Goal: Task Accomplishment & Management: Complete application form

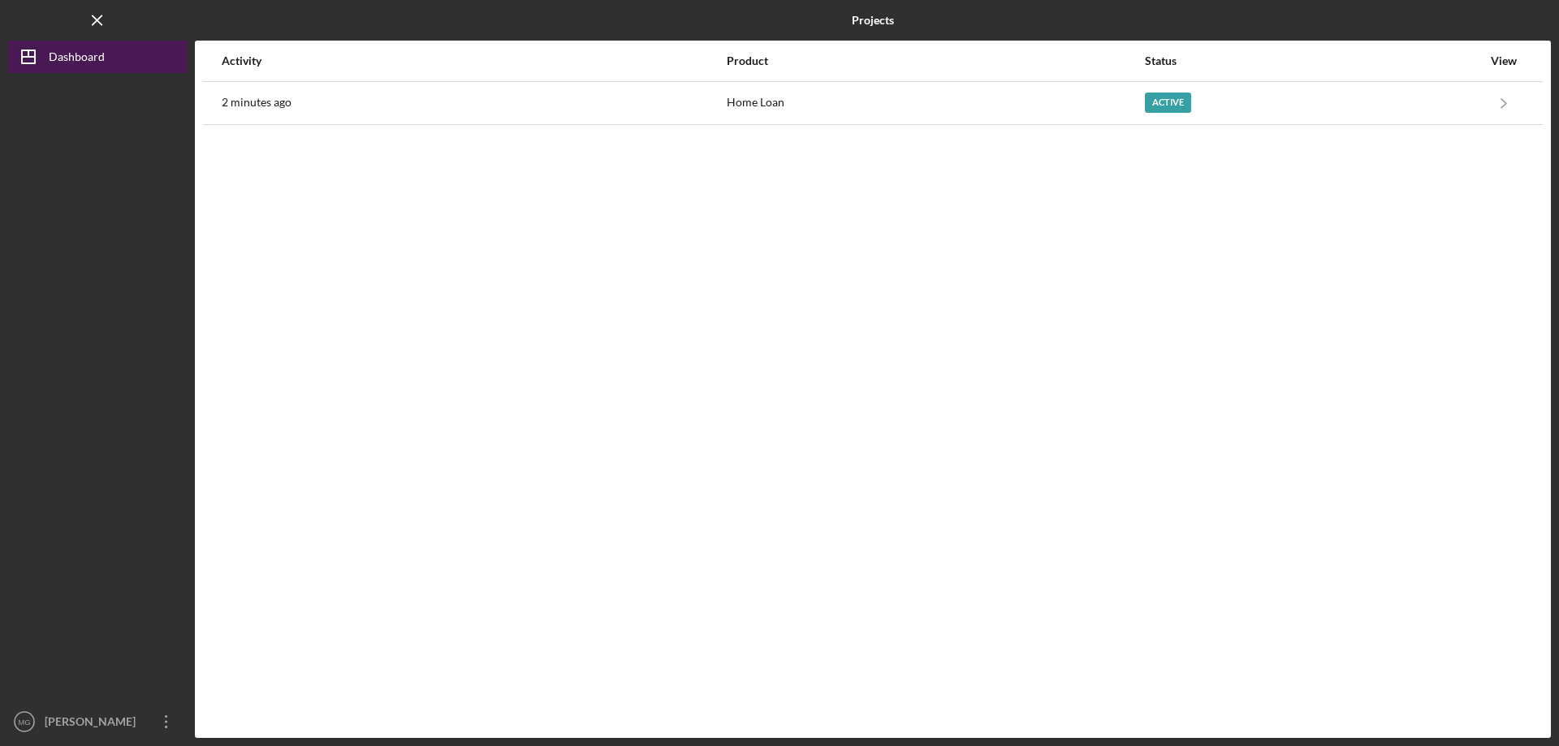
click at [99, 51] on div "Dashboard" at bounding box center [77, 59] width 56 height 37
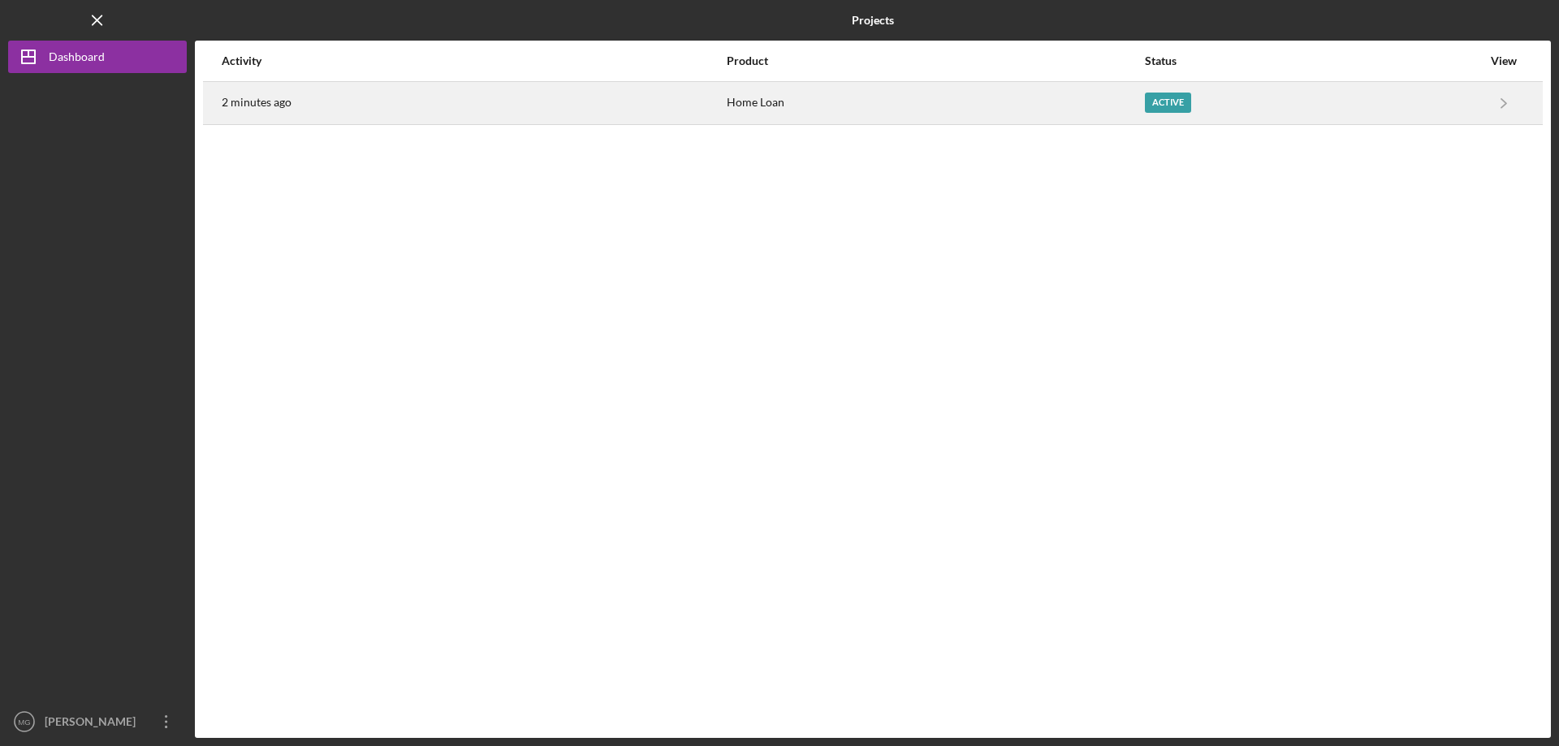
click at [721, 110] on div "2 minutes ago" at bounding box center [473, 103] width 503 height 41
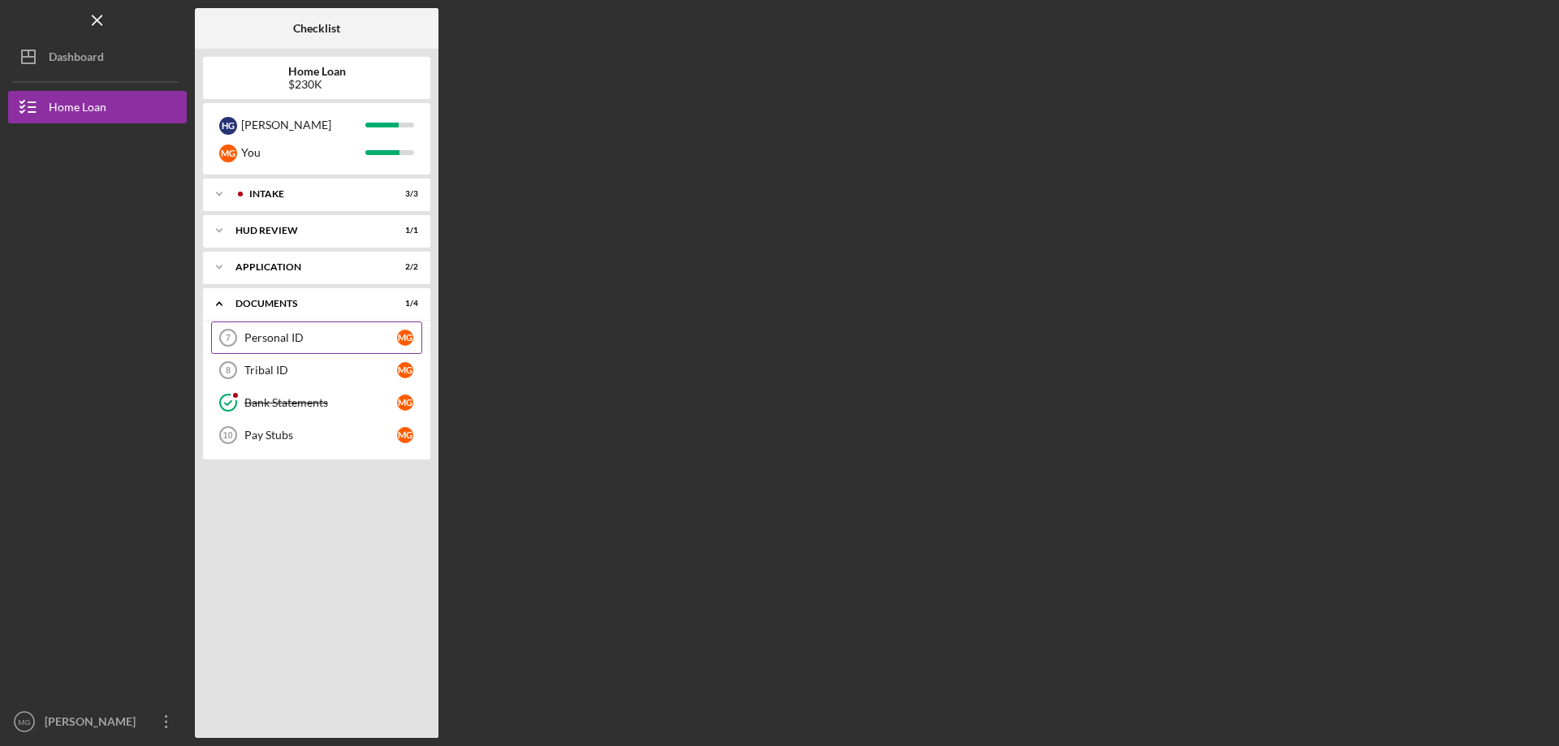
click at [333, 337] on div "Personal ID" at bounding box center [320, 337] width 153 height 13
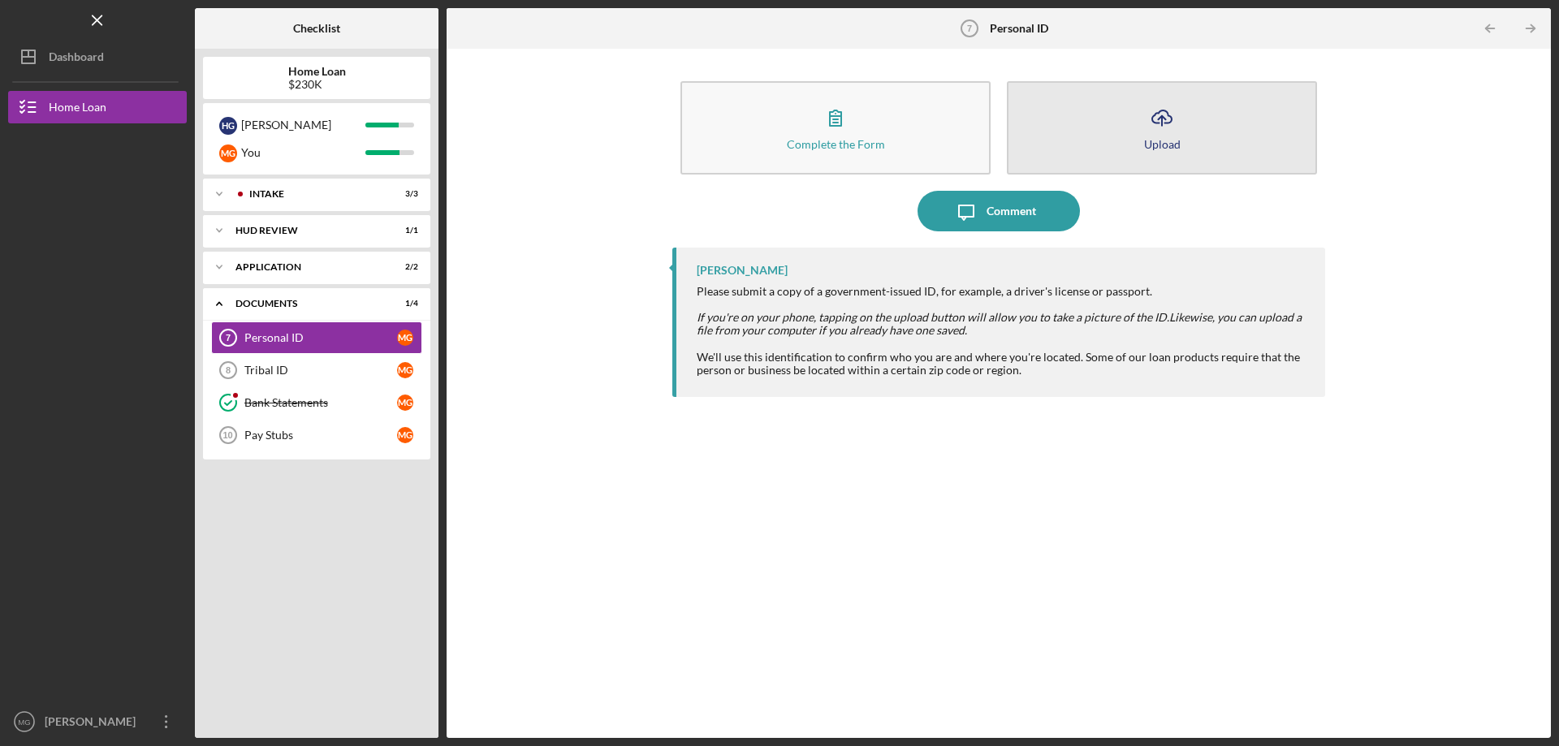
click at [1174, 126] on icon "Icon/Upload" at bounding box center [1162, 117] width 41 height 41
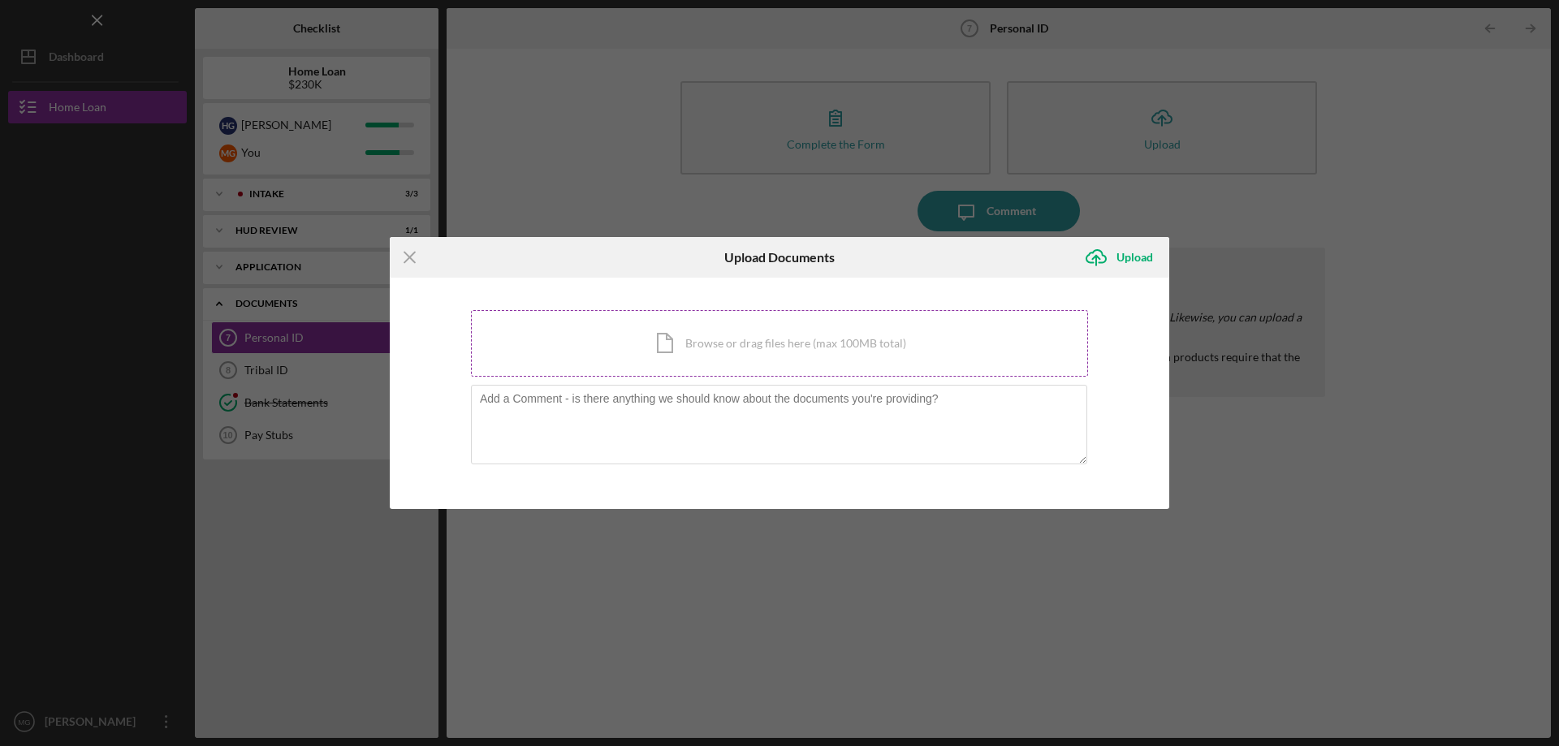
click at [895, 351] on div "Icon/Document Browse or drag files here (max 100MB total) Tap to choose files o…" at bounding box center [779, 343] width 617 height 67
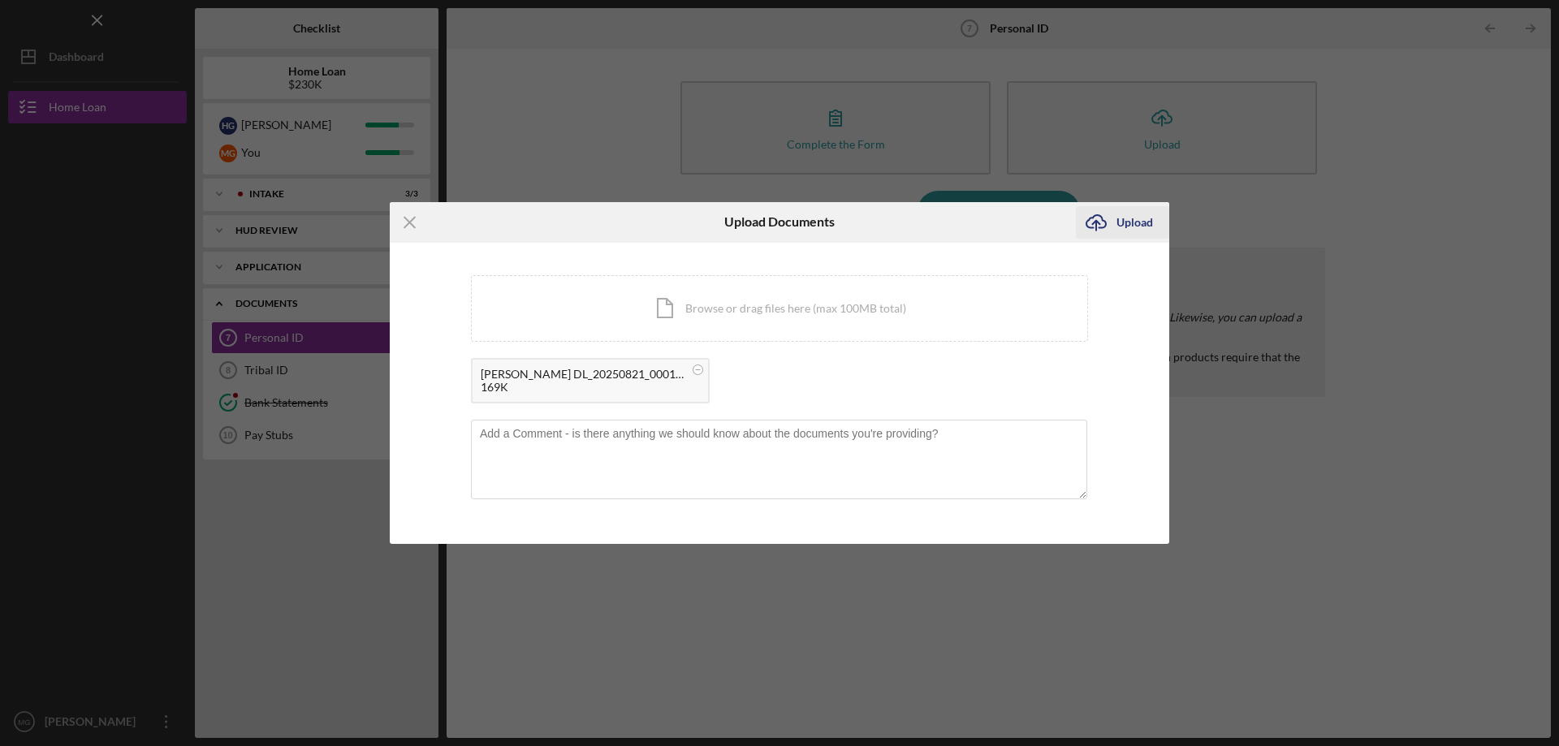
click at [1130, 222] on div "Upload" at bounding box center [1134, 222] width 37 height 32
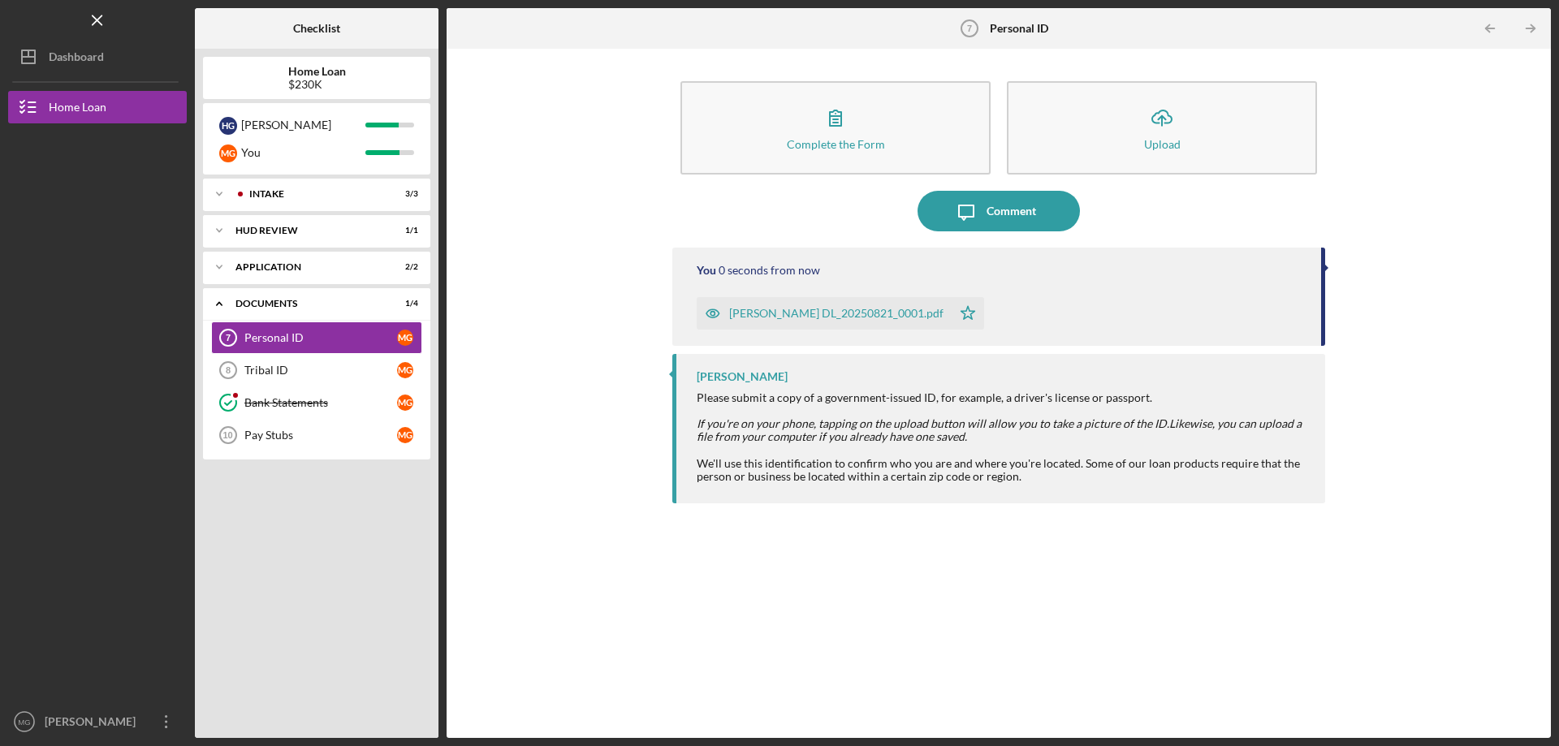
click at [827, 133] on icon "button" at bounding box center [835, 117] width 41 height 41
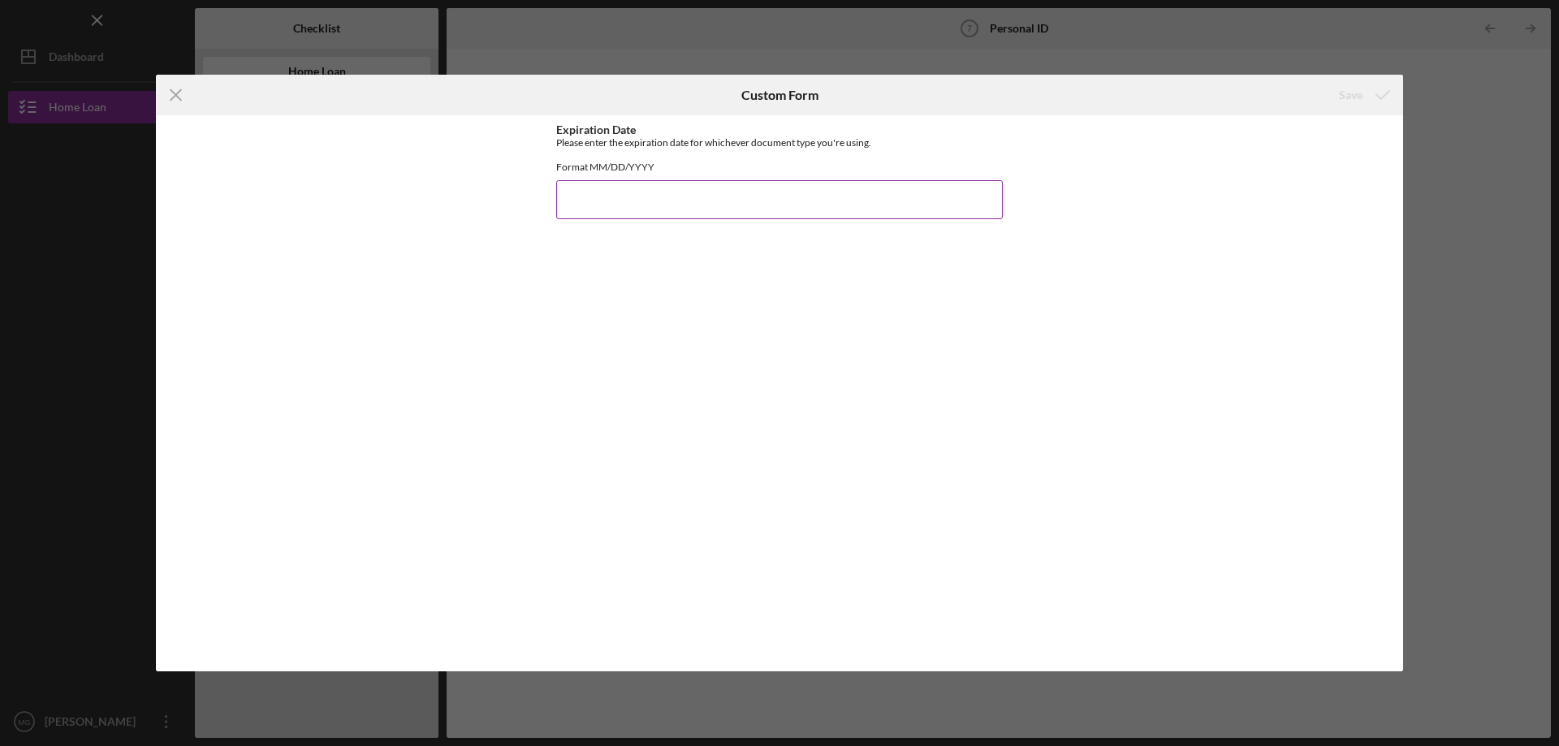
click at [757, 219] on input "Expiration Date" at bounding box center [779, 199] width 447 height 39
type input "[DATE]"
click at [1351, 95] on div "Save" at bounding box center [1351, 95] width 24 height 32
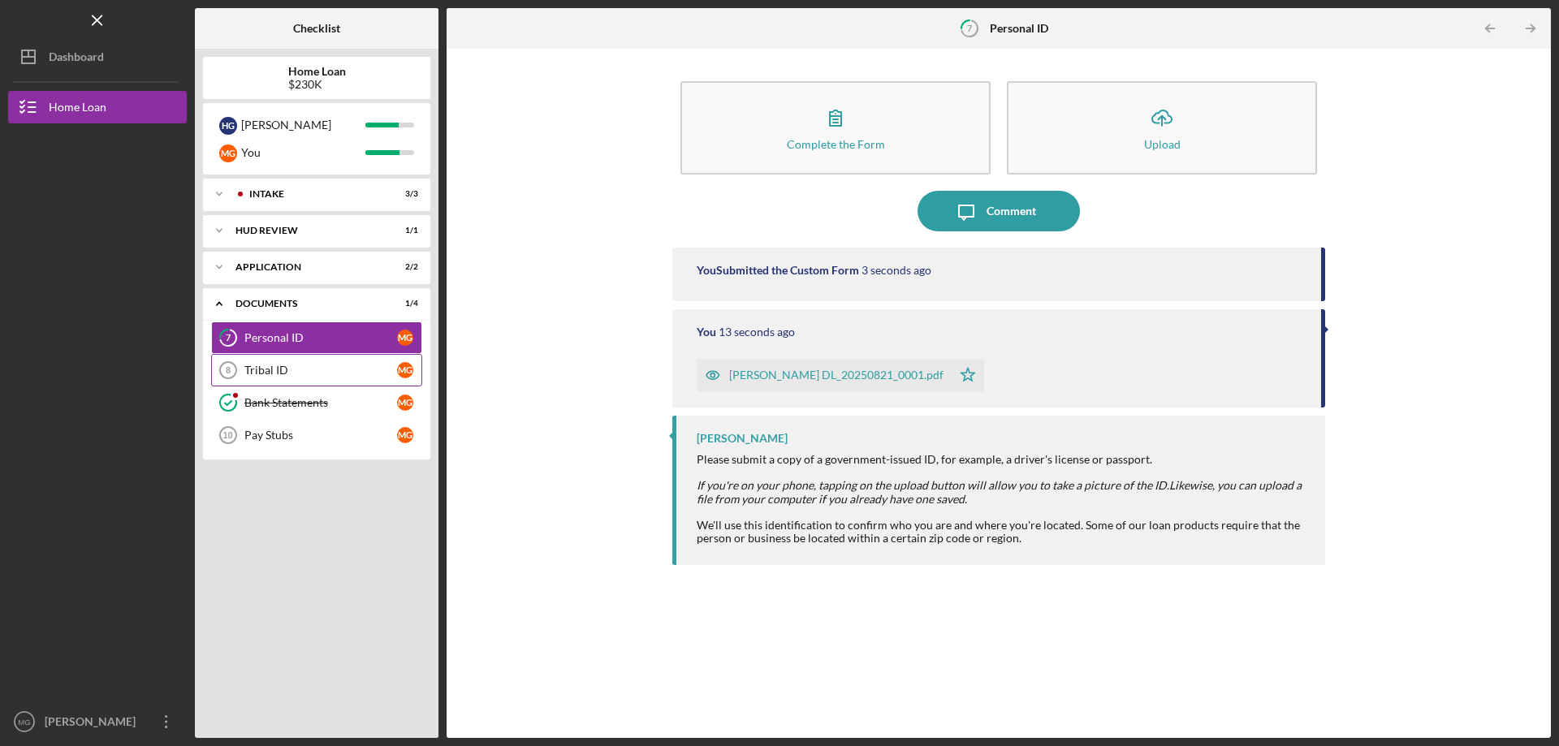
click at [319, 367] on div "Tribal ID" at bounding box center [320, 370] width 153 height 13
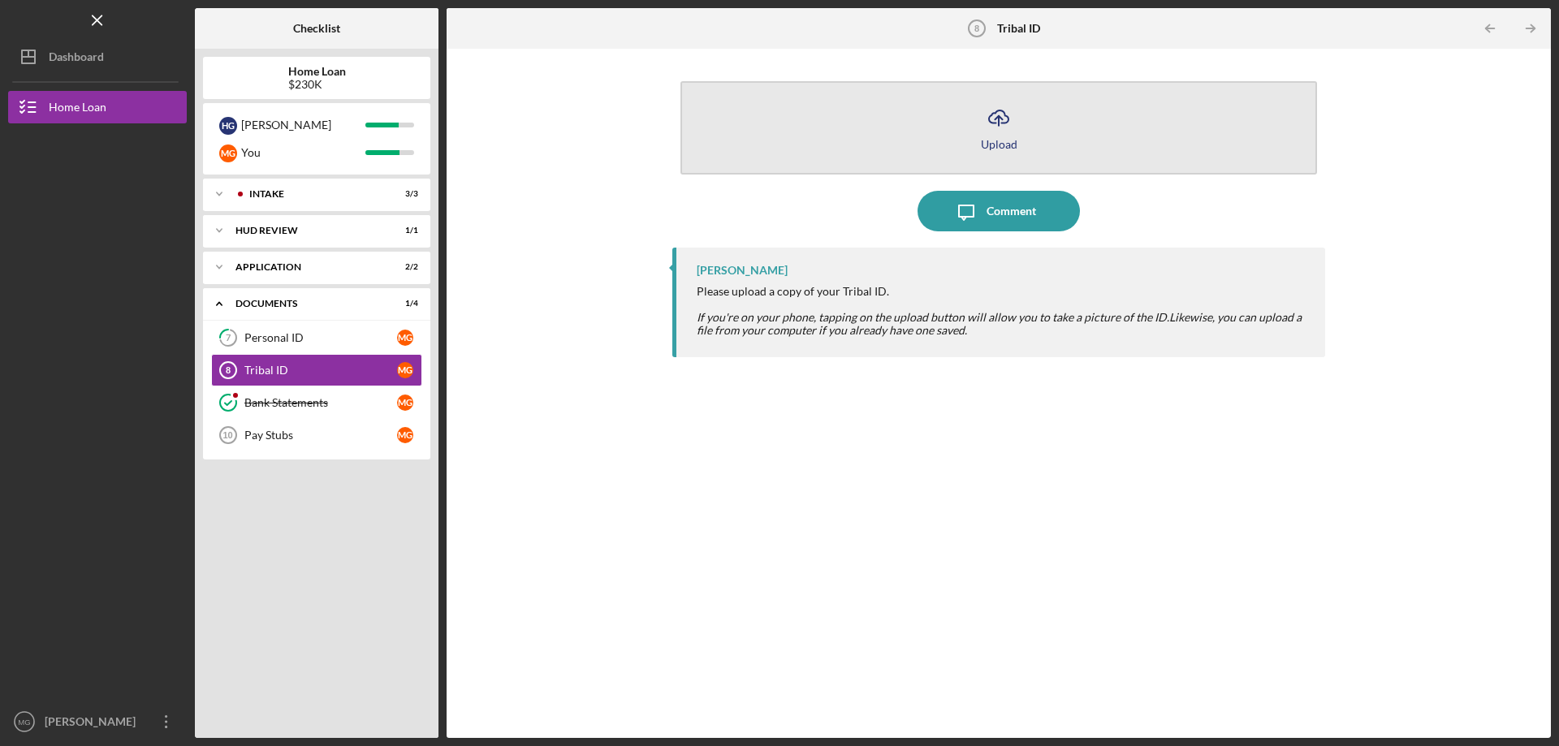
click at [1000, 130] on icon "Icon/Upload" at bounding box center [998, 117] width 41 height 41
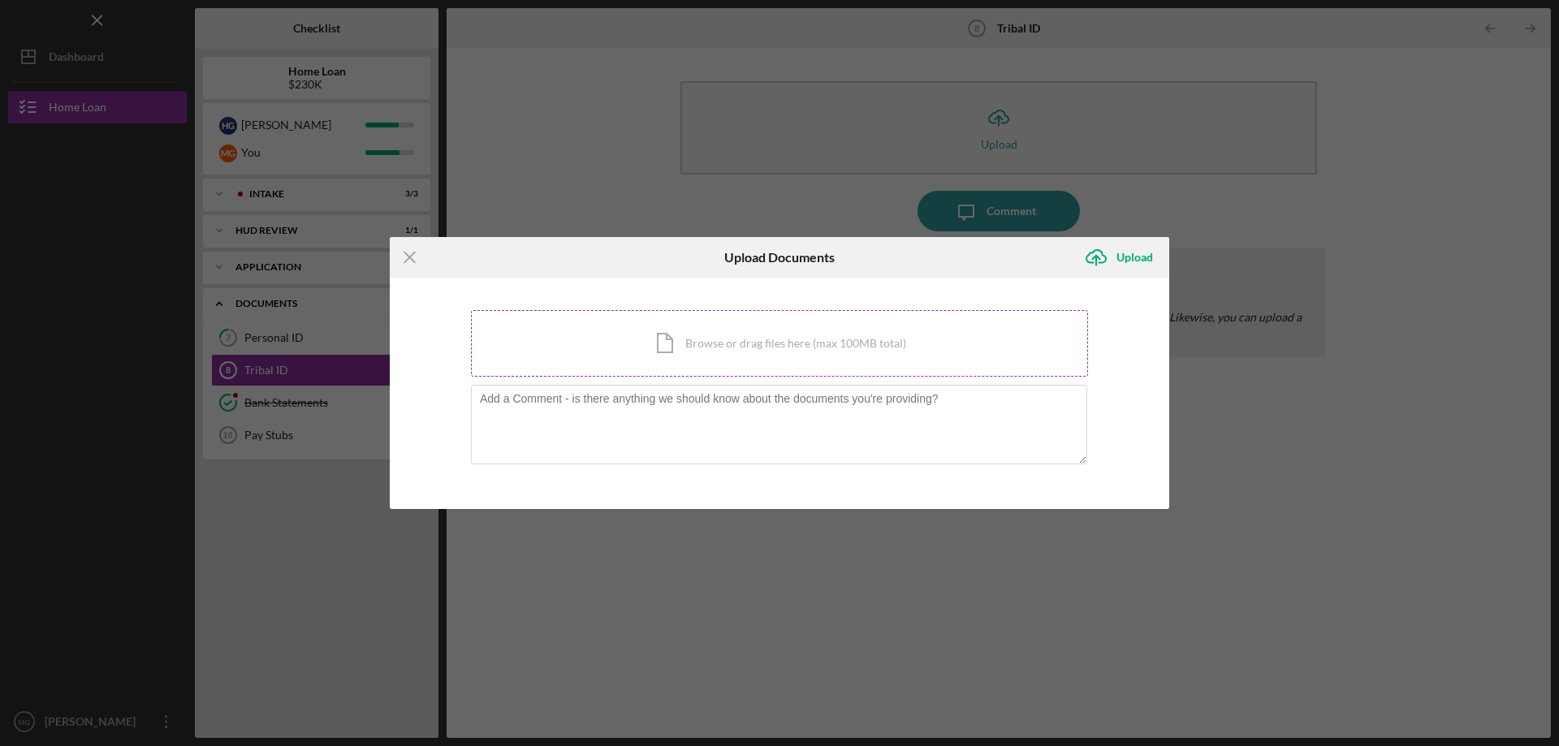
click at [755, 339] on div "Icon/Document Browse or drag files here (max 100MB total) Tap to choose files o…" at bounding box center [779, 343] width 617 height 67
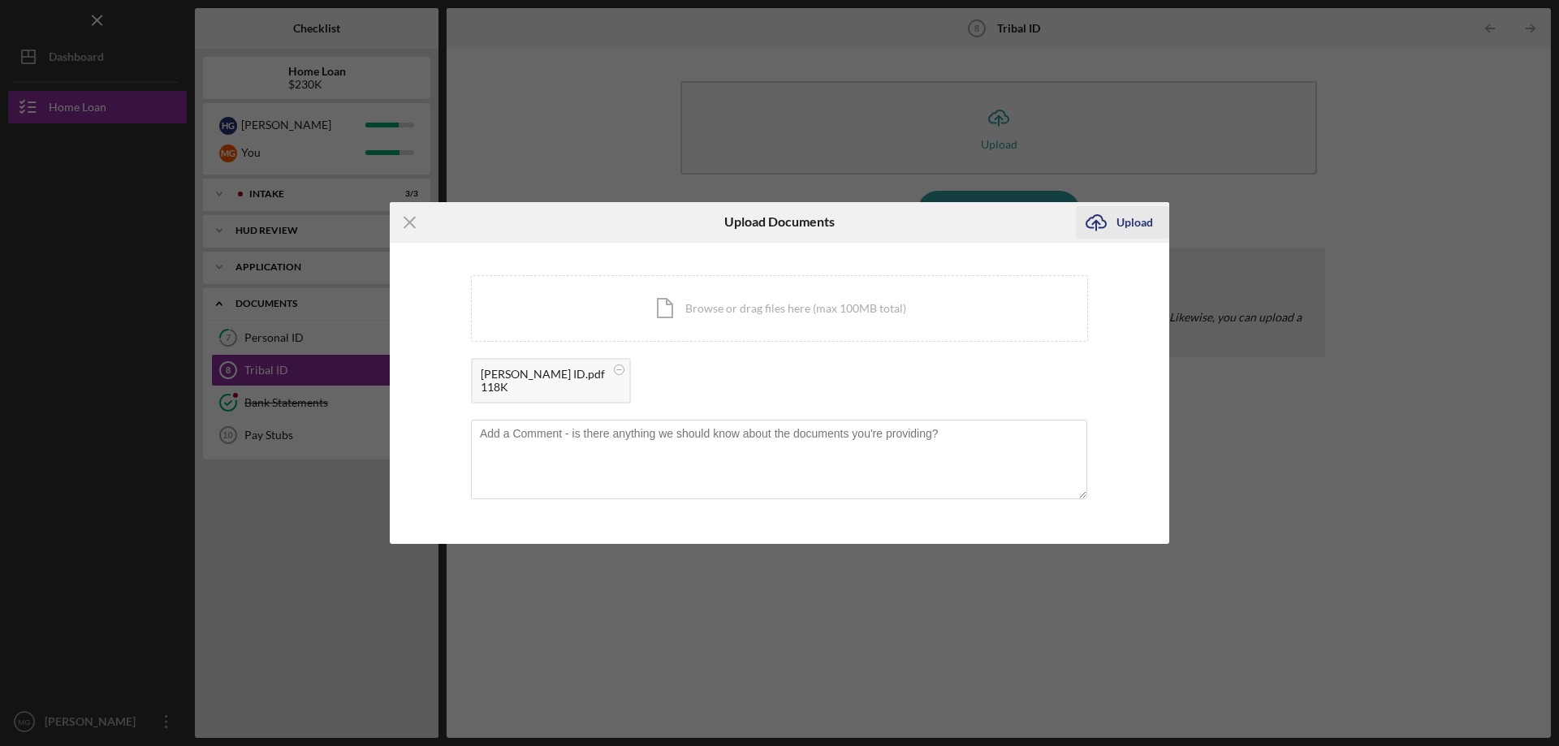
click at [1131, 218] on div "Upload" at bounding box center [1134, 222] width 37 height 32
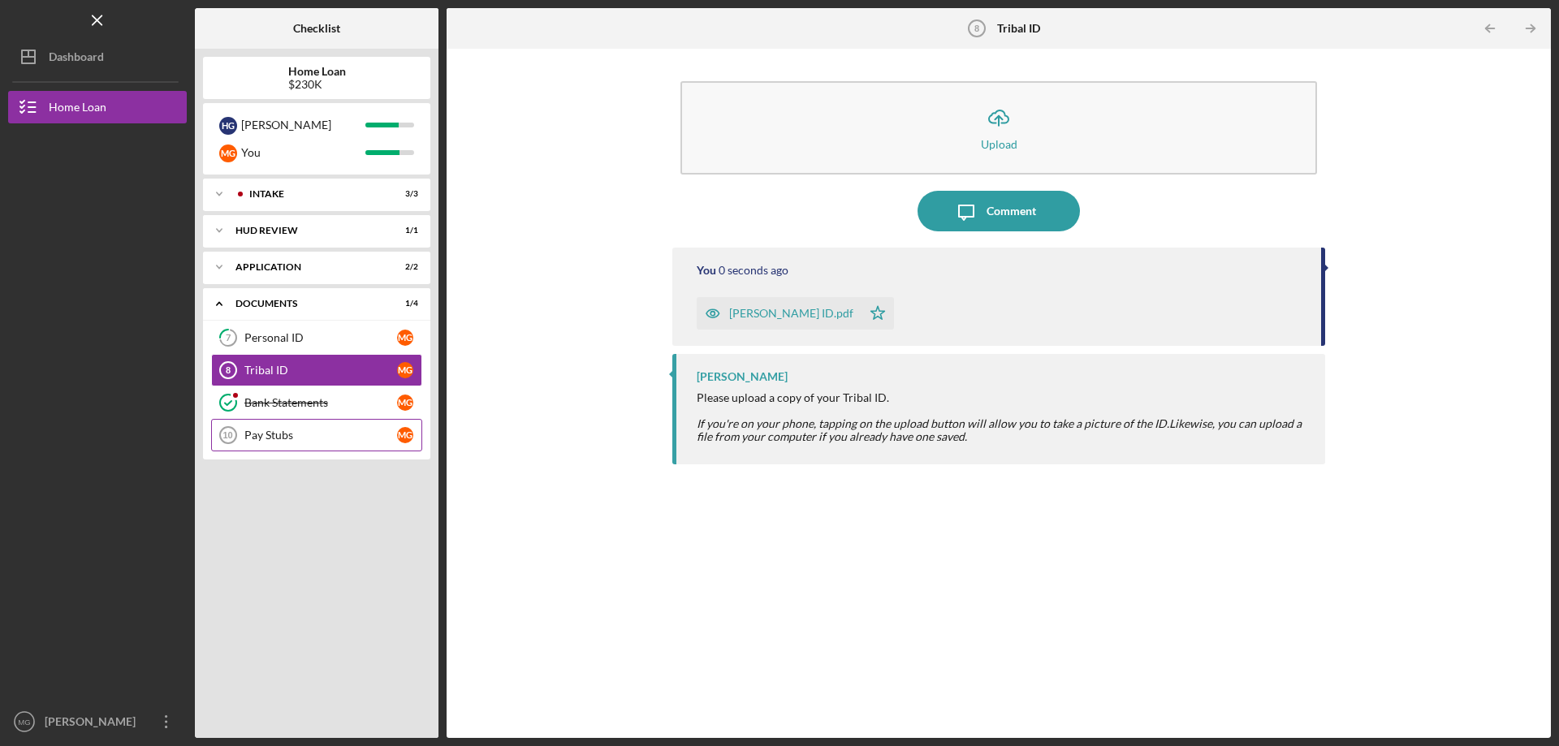
click at [302, 437] on div "Pay Stubs" at bounding box center [320, 435] width 153 height 13
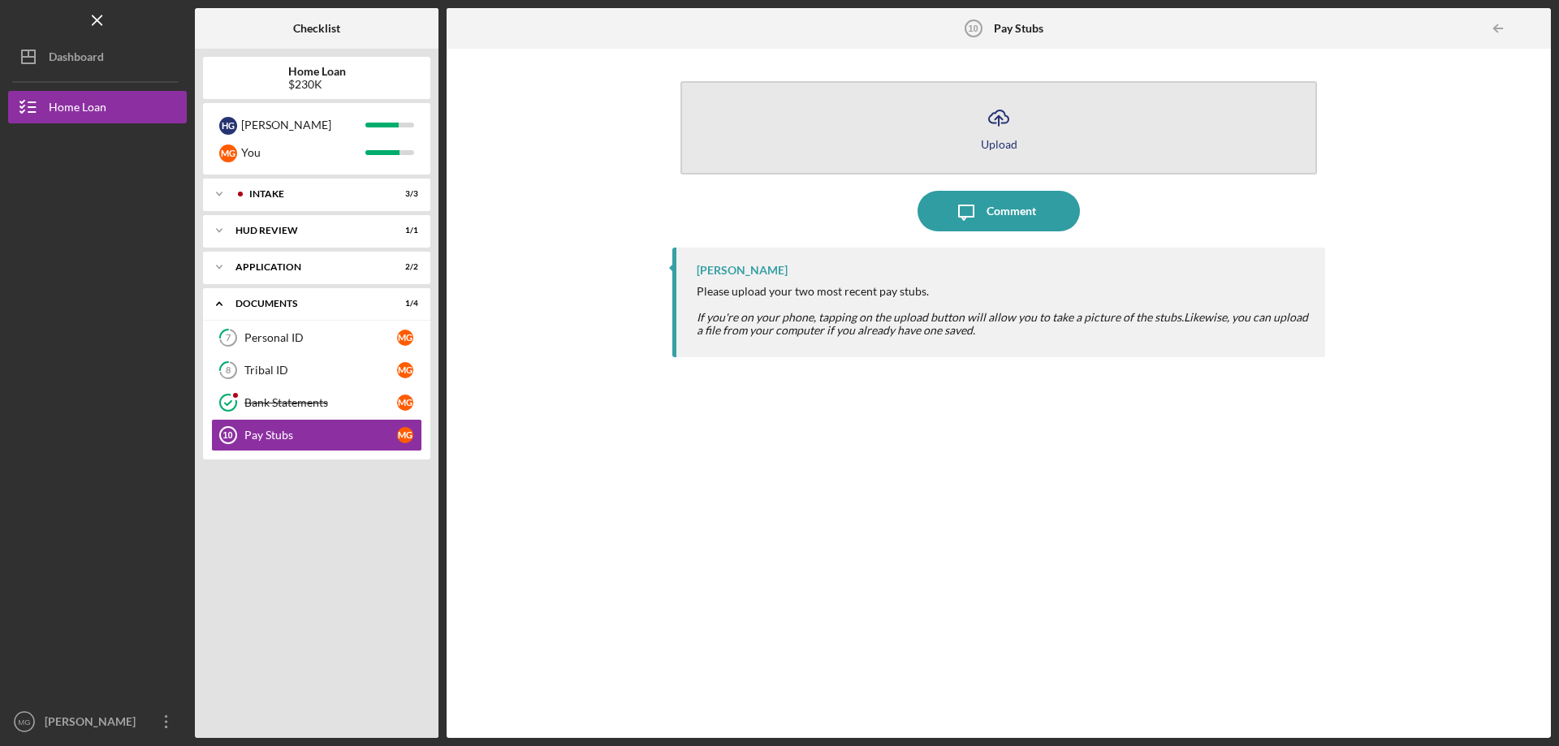
click at [1001, 119] on polyline "button" at bounding box center [998, 118] width 7 height 4
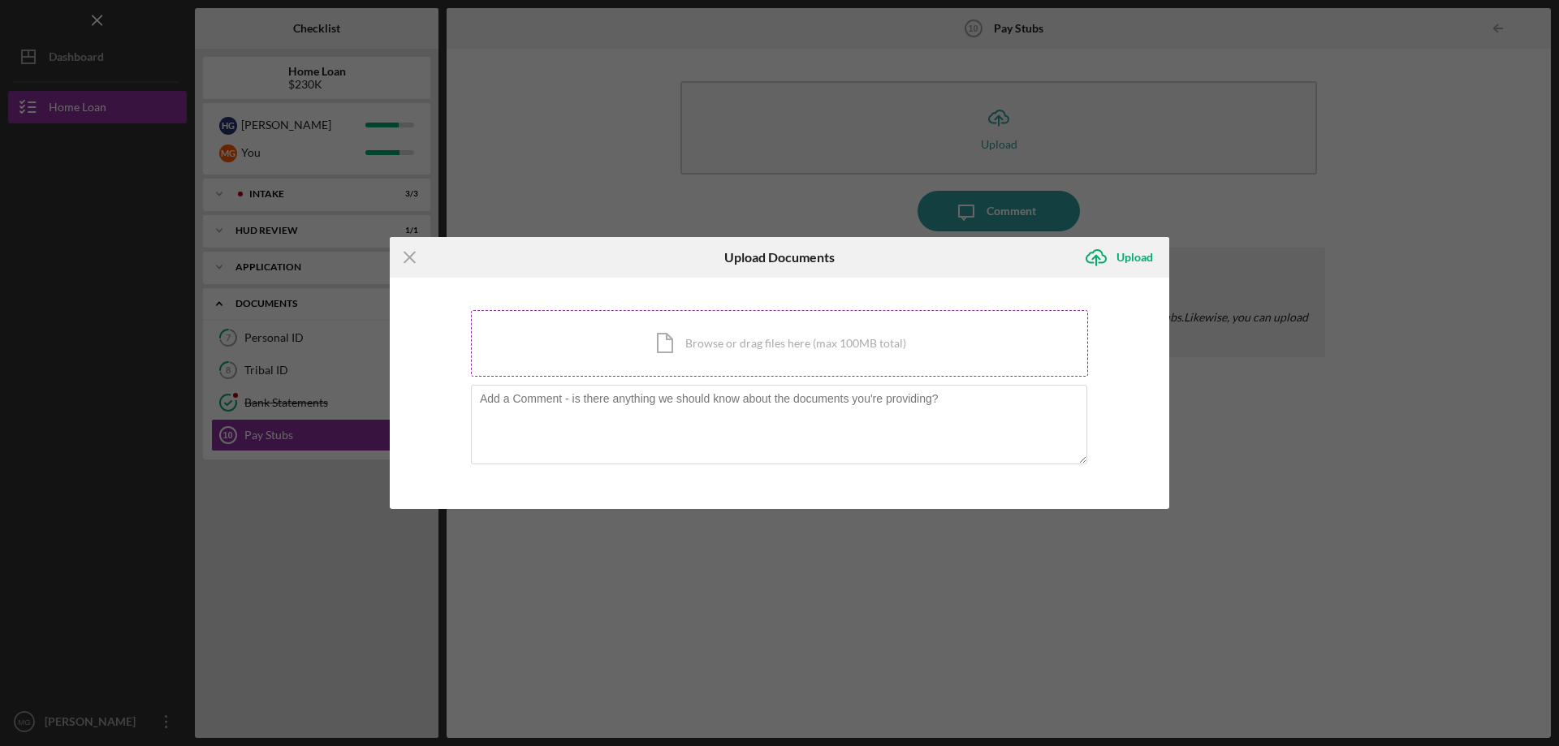
click at [747, 358] on div "Icon/Document Browse or drag files here (max 100MB total) Tap to choose files o…" at bounding box center [779, 343] width 617 height 67
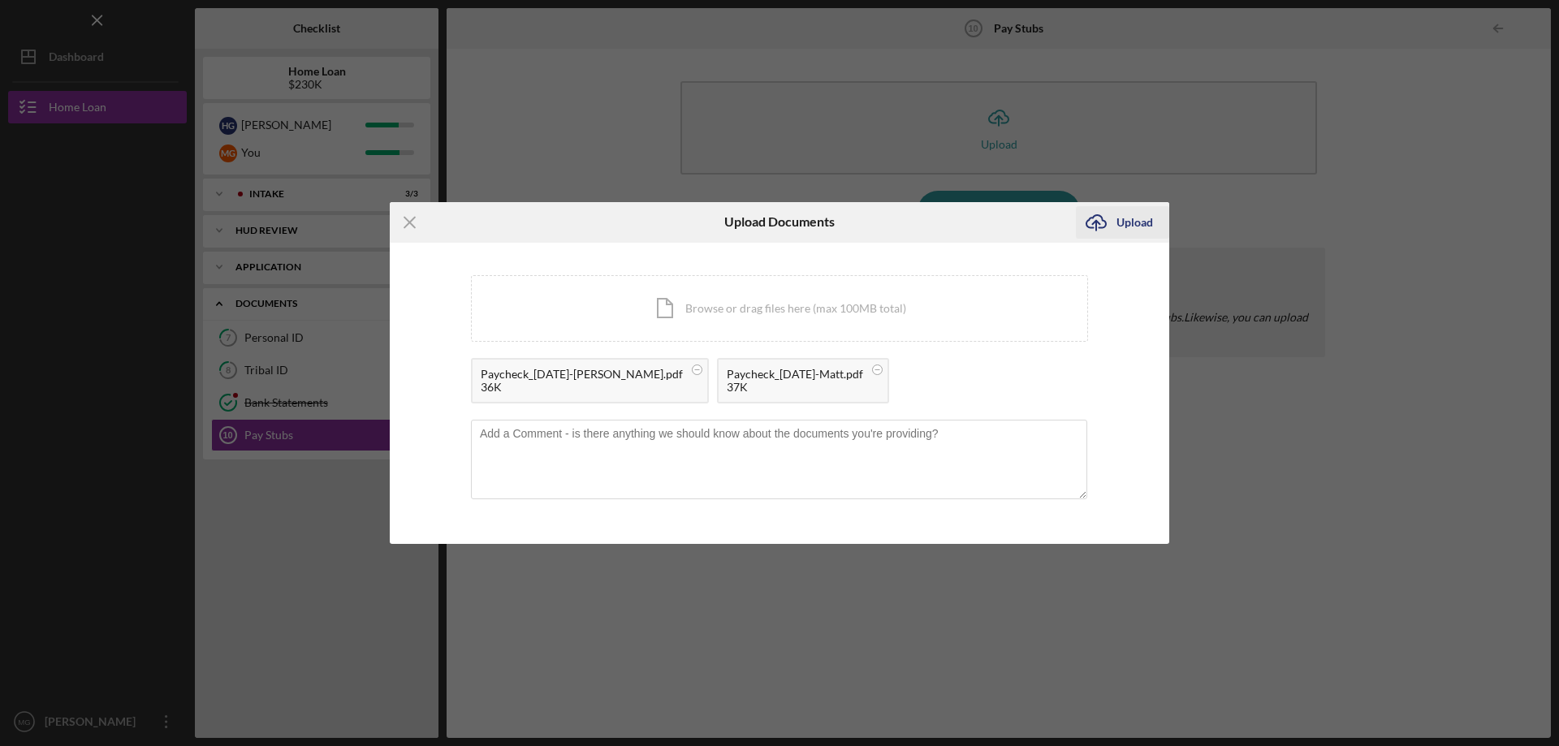
click at [1130, 214] on div "Upload" at bounding box center [1134, 222] width 37 height 32
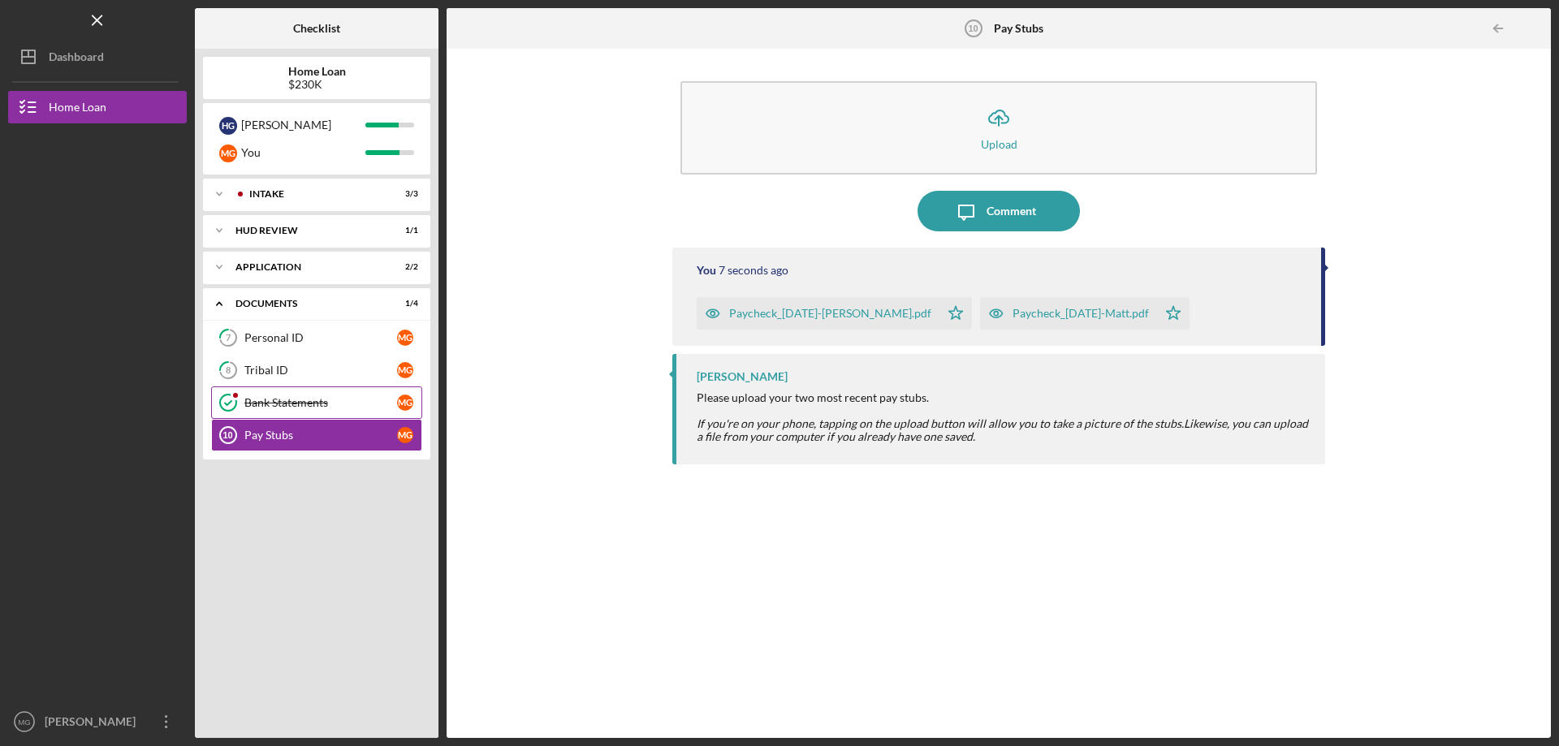
click at [264, 404] on div "Bank Statements" at bounding box center [320, 402] width 153 height 13
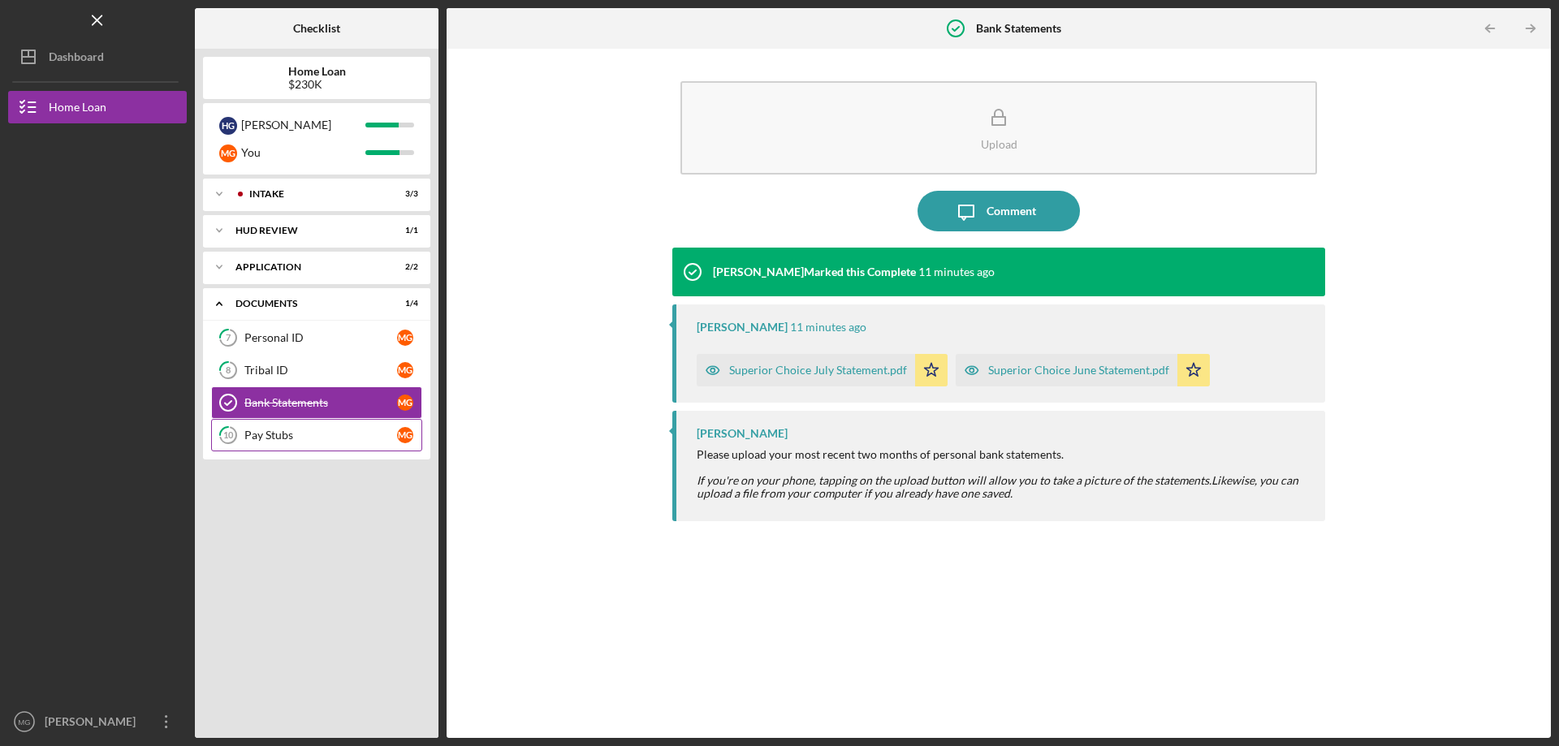
click at [266, 438] on div "Pay Stubs" at bounding box center [320, 435] width 153 height 13
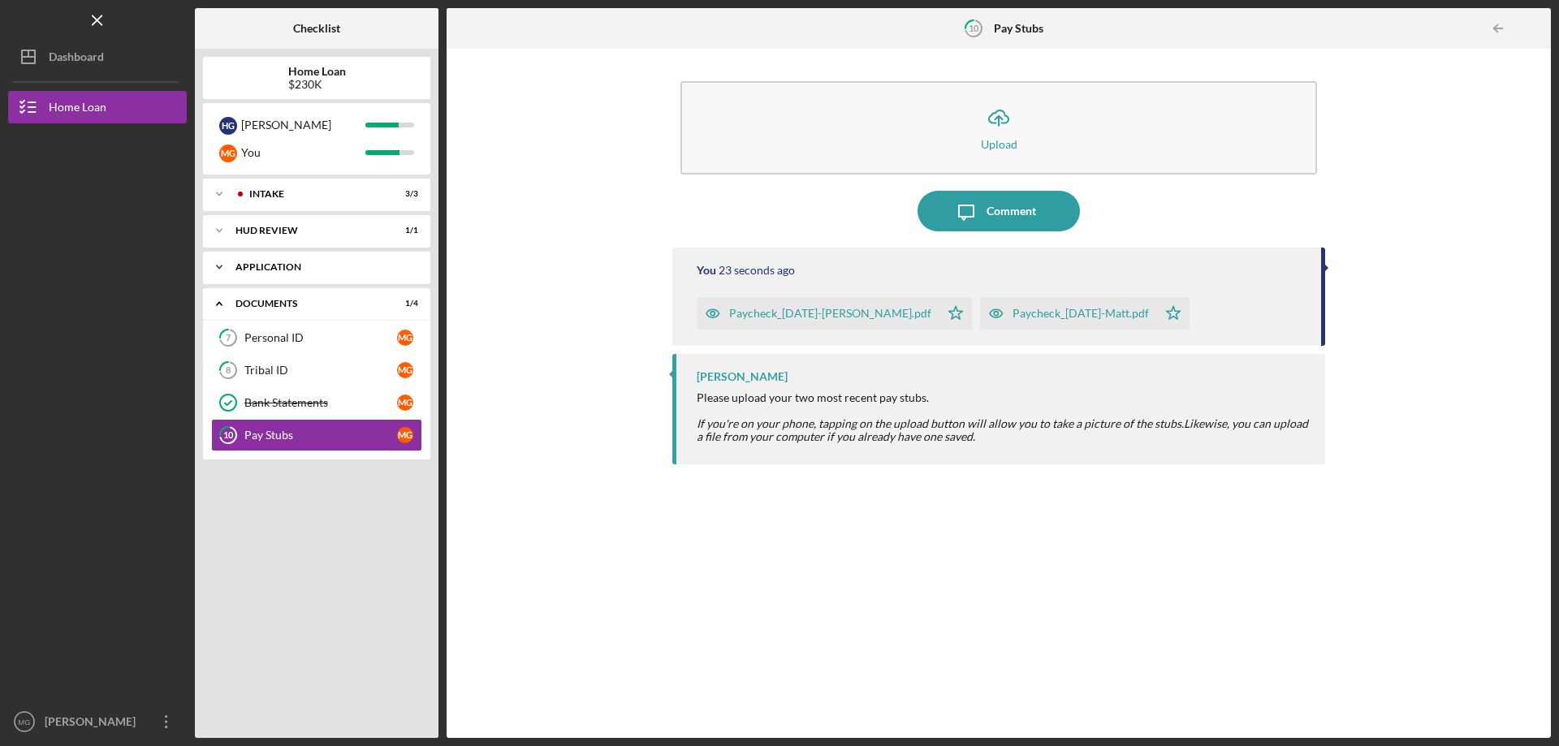
click at [266, 257] on div "Icon/Expander Application 2 / 2" at bounding box center [316, 267] width 227 height 32
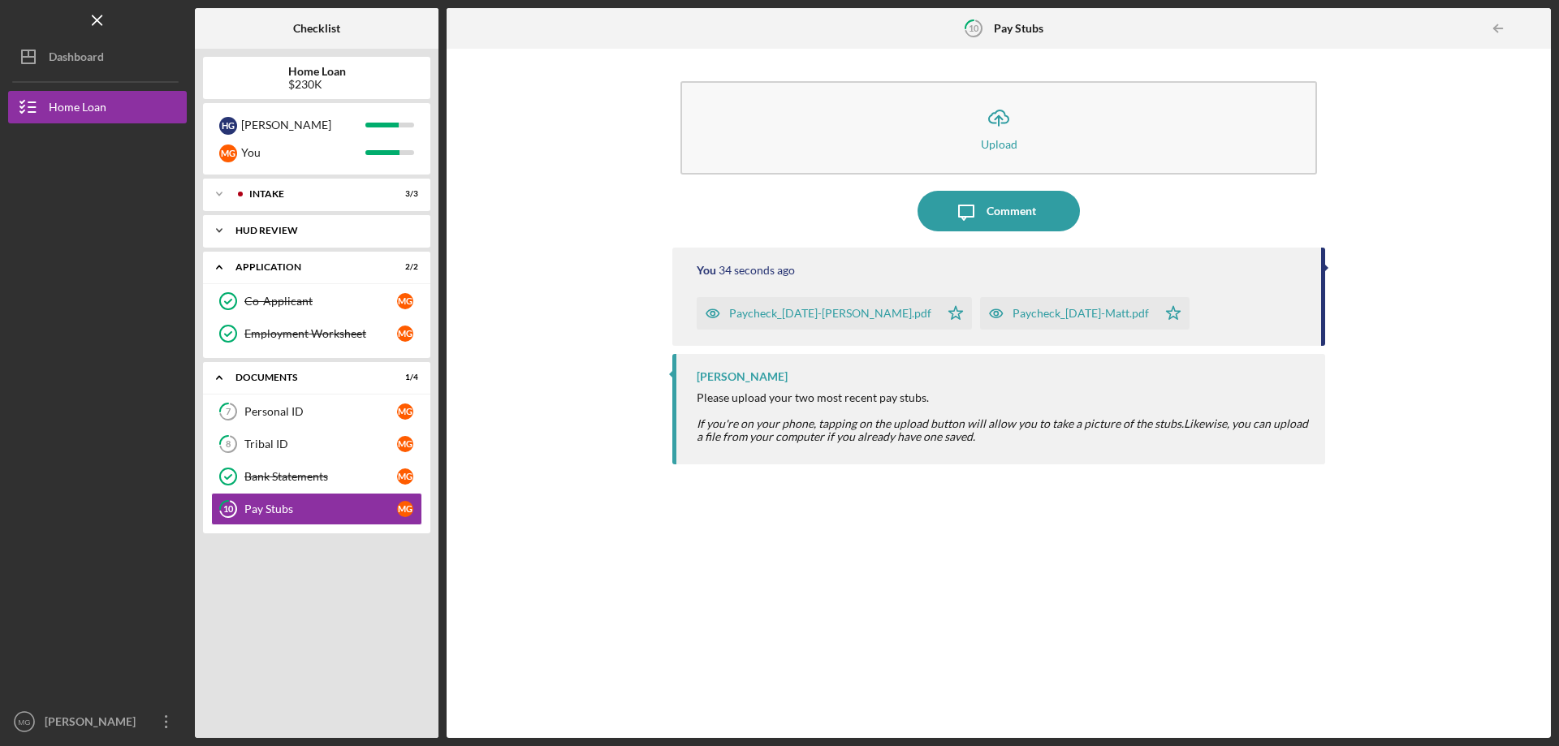
click at [279, 221] on div "Icon/Expander HUD Review 1 / 1" at bounding box center [316, 230] width 227 height 32
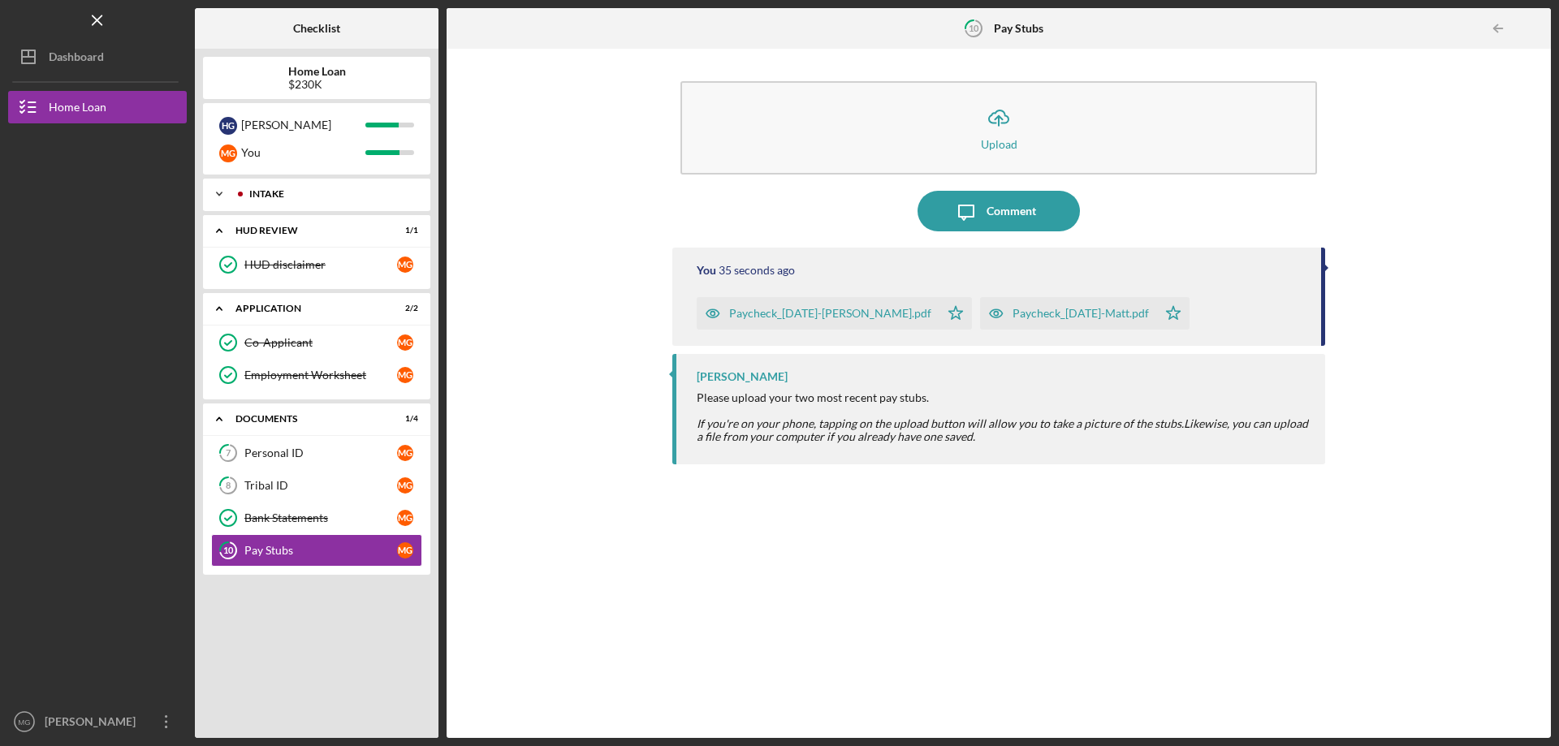
click at [287, 196] on div "Intake" at bounding box center [329, 194] width 161 height 10
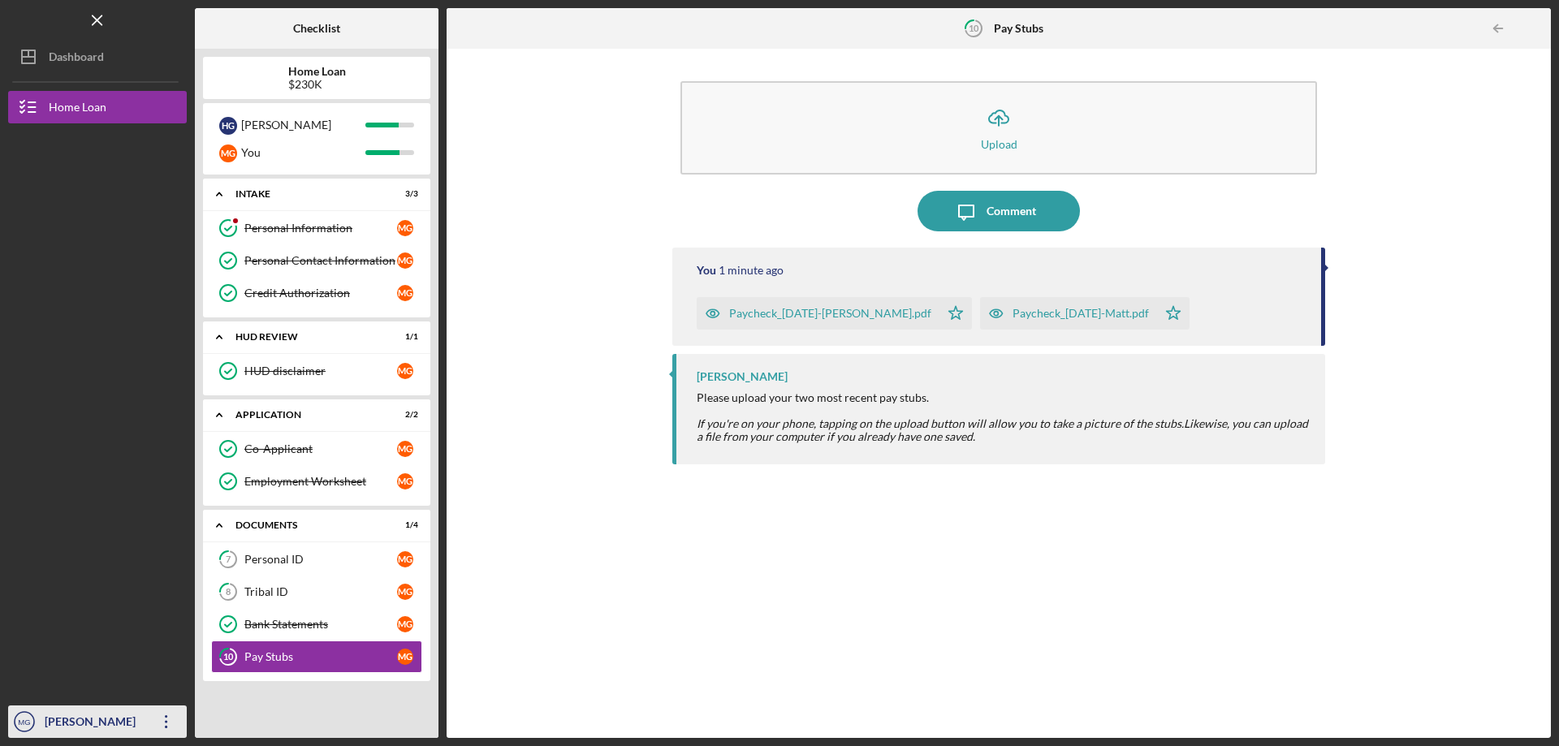
click at [171, 722] on icon "Icon/Overflow" at bounding box center [166, 722] width 41 height 41
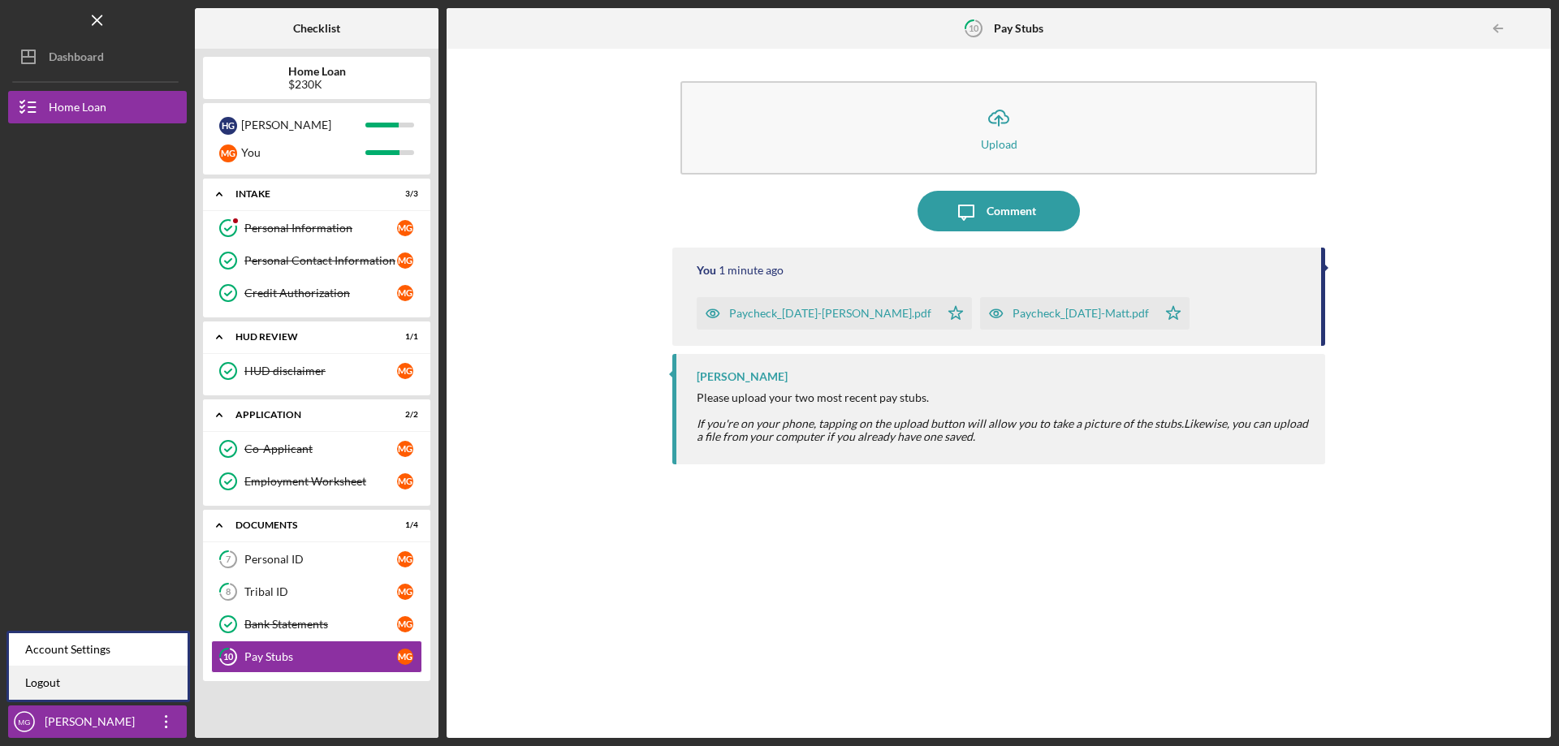
click at [87, 681] on link "Logout" at bounding box center [98, 683] width 179 height 33
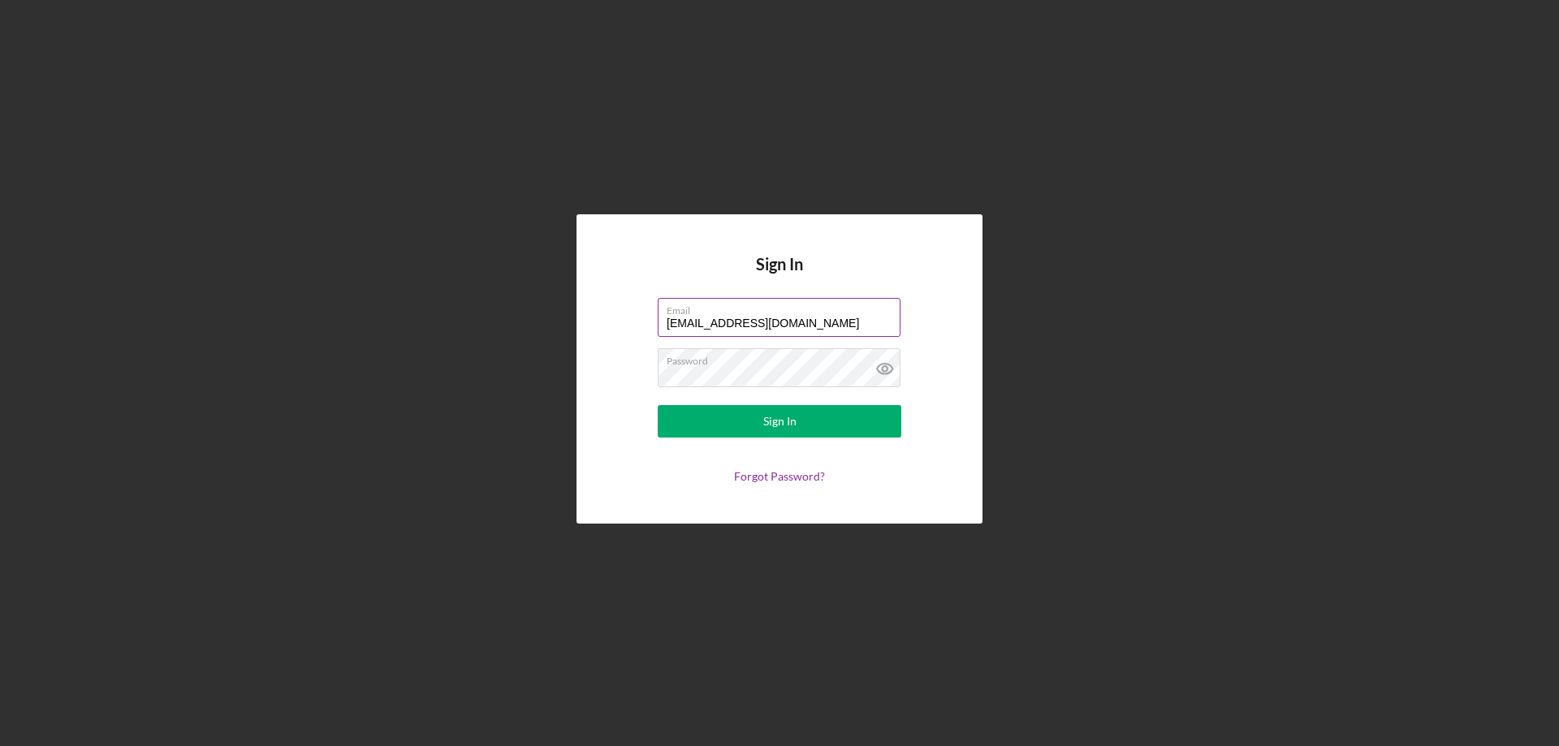
click at [812, 315] on label "Email" at bounding box center [784, 308] width 234 height 18
click at [812, 315] on input "[EMAIL_ADDRESS][DOMAIN_NAME]" at bounding box center [779, 317] width 243 height 39
click at [812, 315] on label "Email" at bounding box center [784, 308] width 234 height 18
click at [812, 315] on input "[EMAIL_ADDRESS][DOMAIN_NAME]" at bounding box center [779, 317] width 243 height 39
click at [814, 317] on div "Email [EMAIL_ADDRESS][DOMAIN_NAME]" at bounding box center [780, 318] width 244 height 41
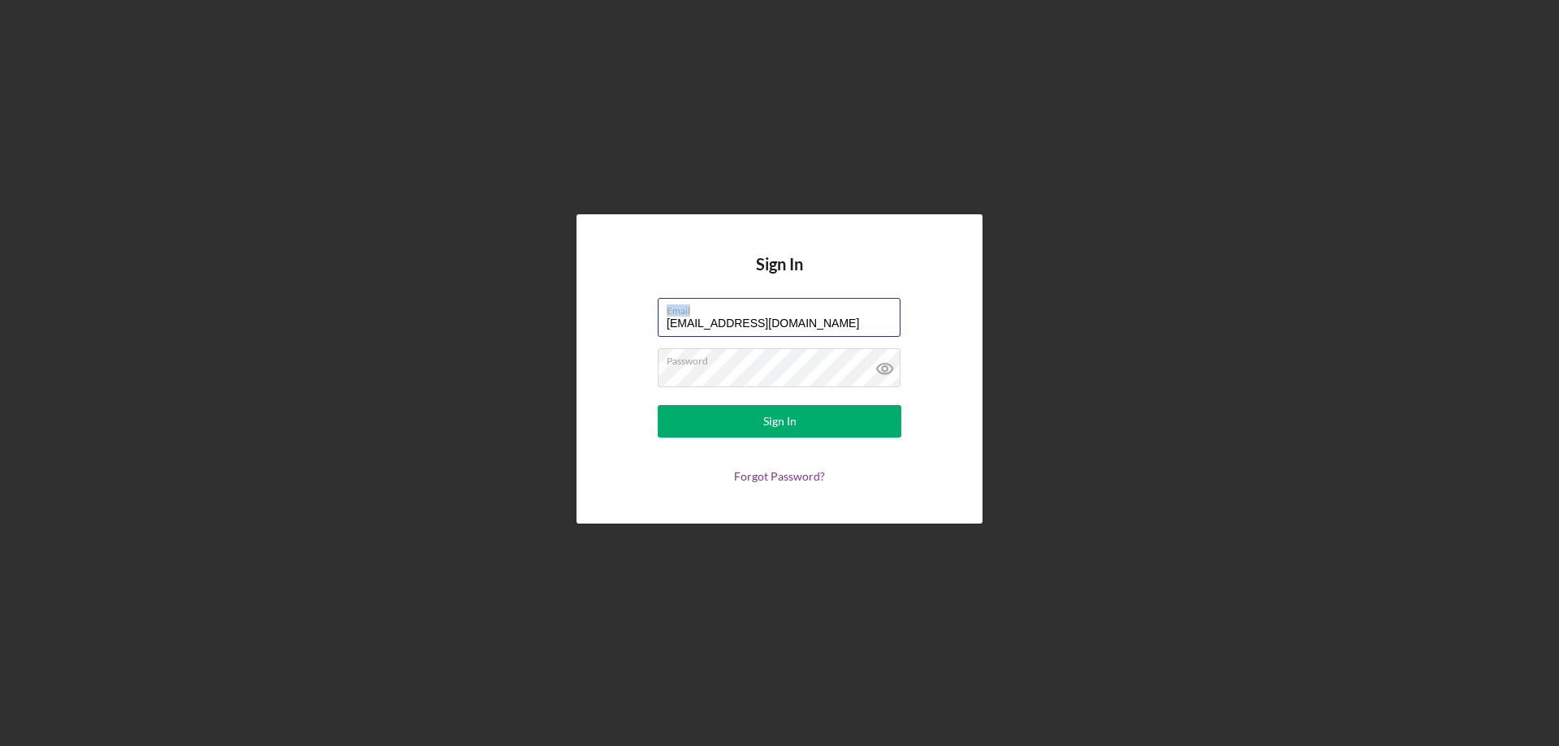
drag, startPoint x: 815, startPoint y: 317, endPoint x: 578, endPoint y: 309, distance: 237.3
click at [581, 309] on div "Sign In Email [EMAIL_ADDRESS][DOMAIN_NAME] Password Sign In Forgot Password?" at bounding box center [779, 368] width 406 height 309
type input "[EMAIL_ADDRESS][DOMAIN_NAME]"
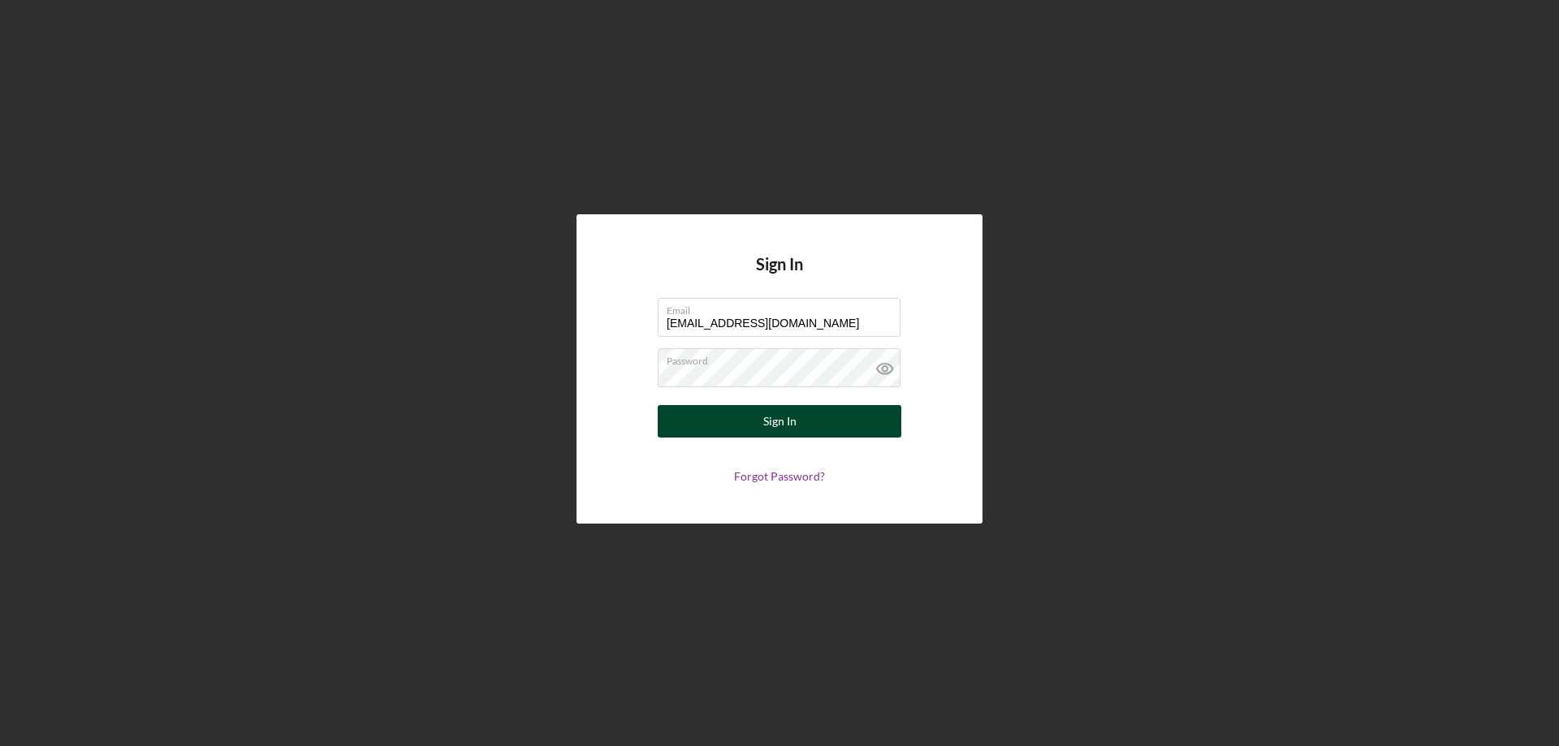
click at [712, 421] on button "Sign In" at bounding box center [780, 421] width 244 height 32
